Goal: Task Accomplishment & Management: Complete application form

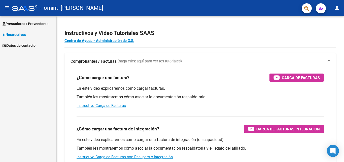
click at [21, 19] on link "Prestadores / Proveedores" at bounding box center [28, 23] width 56 height 11
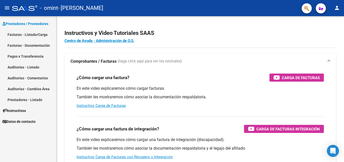
click at [21, 45] on link "Facturas - Documentación" at bounding box center [28, 45] width 56 height 11
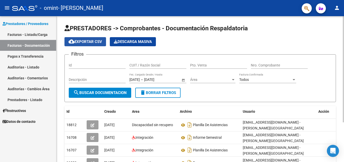
click at [78, 40] on span "cloud_download Exportar CSV" at bounding box center [86, 41] width 34 height 5
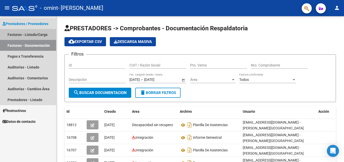
click at [20, 35] on link "Facturas - Listado/Carga" at bounding box center [28, 34] width 56 height 11
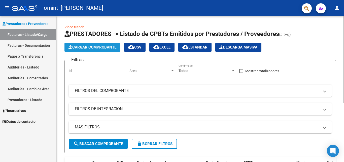
click at [86, 45] on span "Cargar Comprobante" at bounding box center [93, 47] width 48 height 5
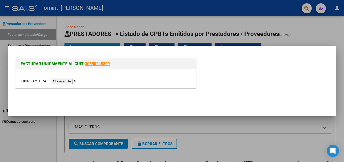
click at [69, 83] on input "file" at bounding box center [51, 80] width 64 height 5
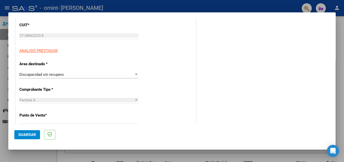
scroll to position [67, 0]
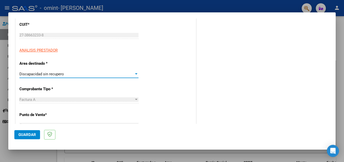
click at [91, 75] on div "Discapacidad sin recupero" at bounding box center [76, 74] width 115 height 5
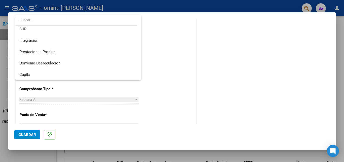
scroll to position [38, 0]
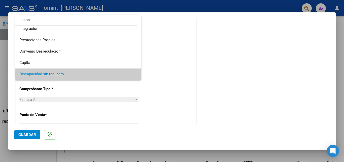
click at [97, 92] on div at bounding box center [172, 81] width 344 height 162
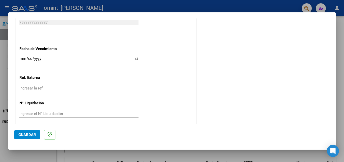
scroll to position [278, 0]
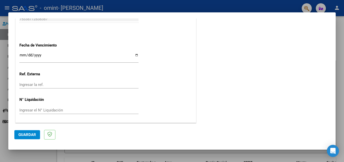
click at [24, 136] on span "Guardar" at bounding box center [27, 134] width 18 height 5
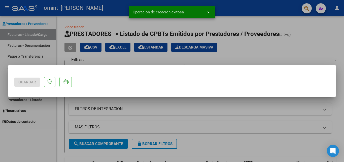
scroll to position [0, 0]
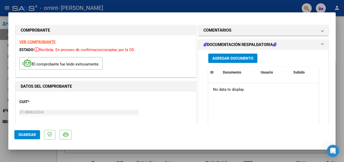
click at [222, 59] on span "Agregar Documento" at bounding box center [232, 58] width 41 height 5
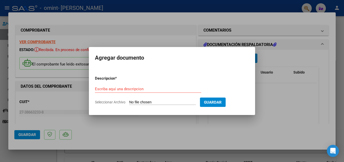
click at [152, 102] on input "Seleccionar Archivo" at bounding box center [162, 102] width 67 height 5
click at [119, 89] on input "Escriba aquí una descripcion" at bounding box center [148, 88] width 106 height 5
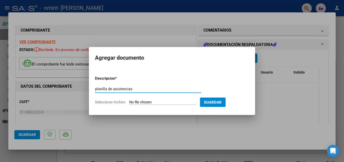
type input "planilla de asistencias"
click at [132, 103] on input "Seleccionar Archivo" at bounding box center [162, 102] width 67 height 5
type input "C:\fakepath\Asistencias Julio TO. Aitta.pdf"
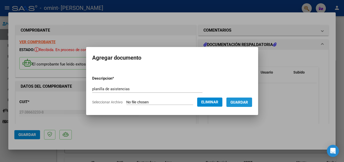
click at [242, 105] on button "Guardar" at bounding box center [240, 101] width 26 height 9
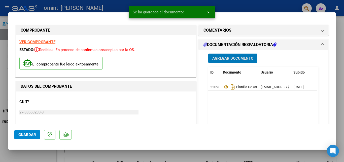
click at [30, 134] on span "Guardar" at bounding box center [27, 134] width 18 height 5
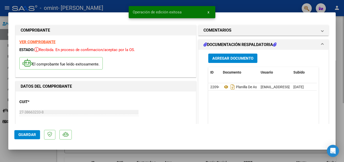
click at [339, 40] on div at bounding box center [172, 81] width 344 height 162
type input "$ 0,00"
